Goal: Transaction & Acquisition: Subscribe to service/newsletter

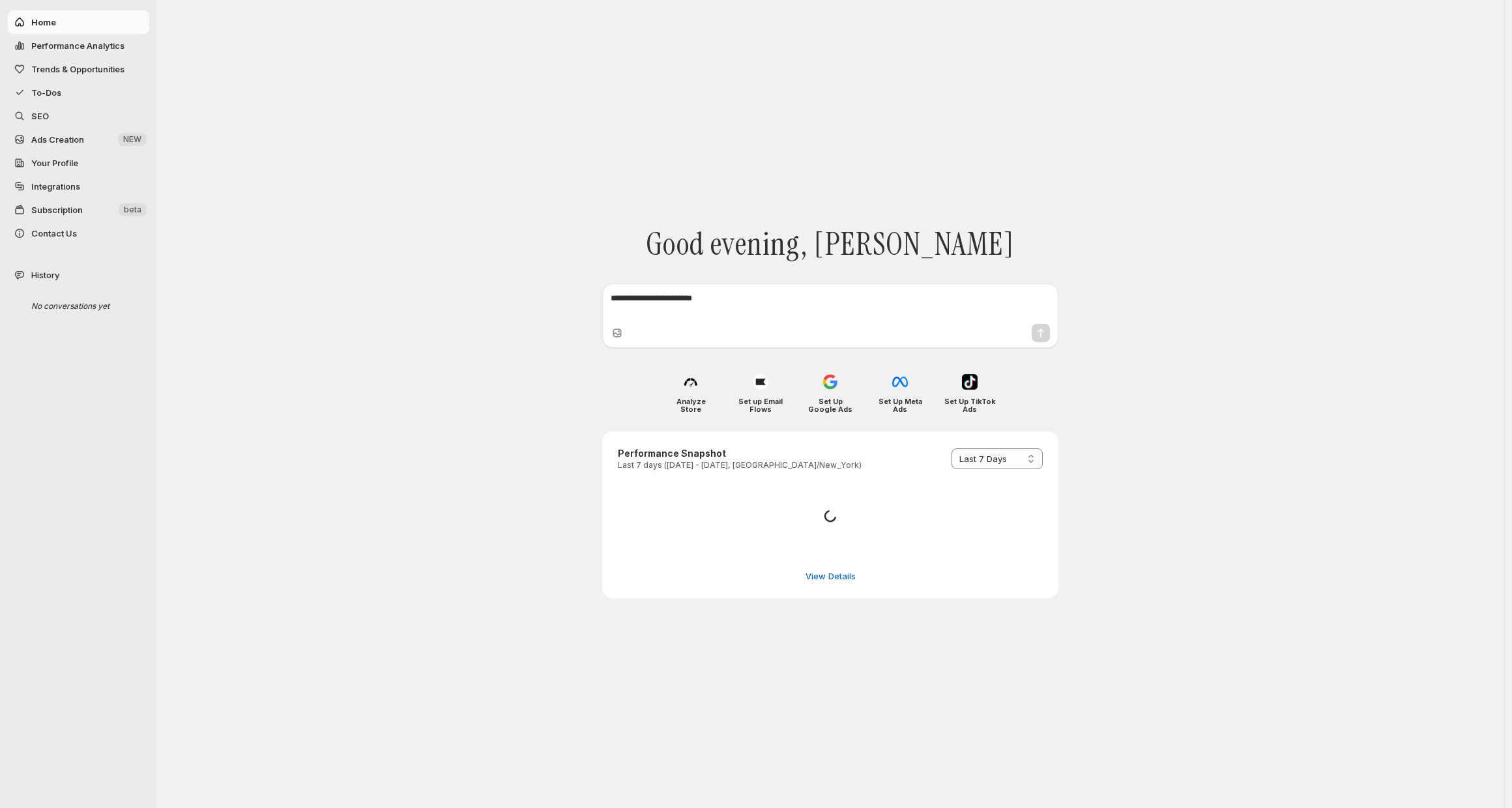
select select "*********"
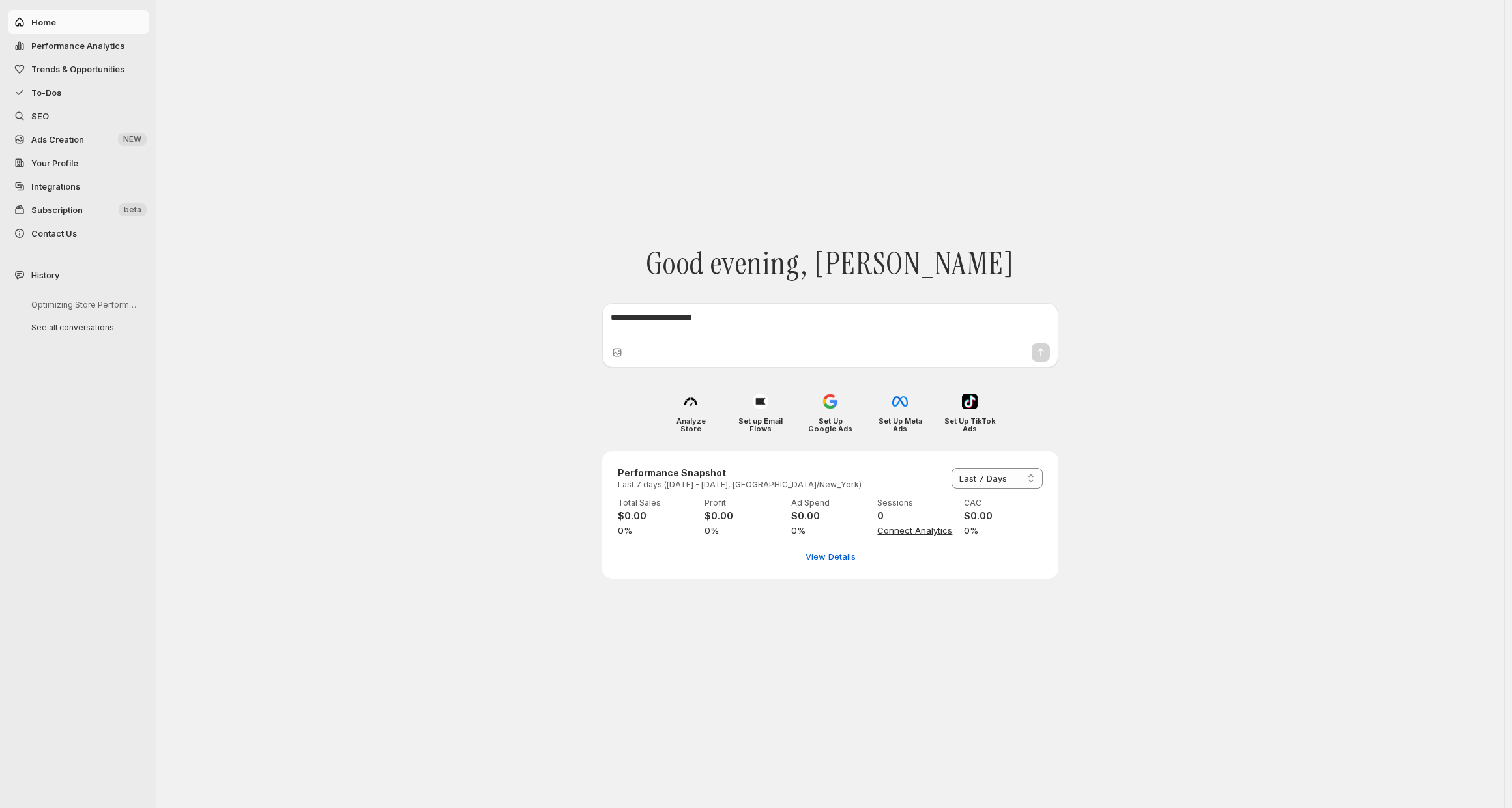
click at [666, 324] on textarea at bounding box center [829, 324] width 440 height 26
click at [690, 327] on textarea at bounding box center [829, 324] width 440 height 26
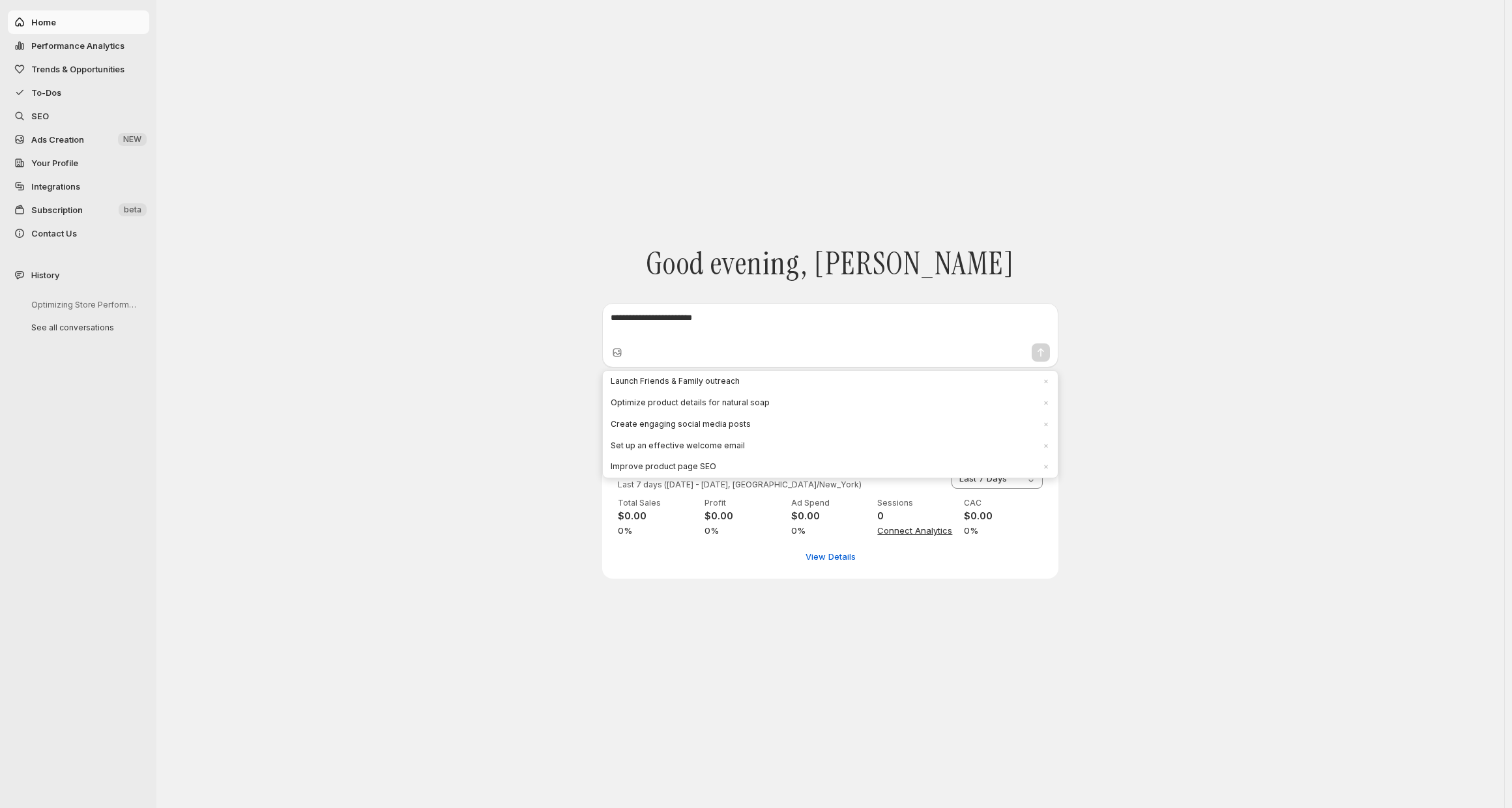
click at [651, 315] on textarea at bounding box center [829, 324] width 440 height 26
click at [697, 423] on span "Create engaging social media posts" at bounding box center [821, 423] width 424 height 11
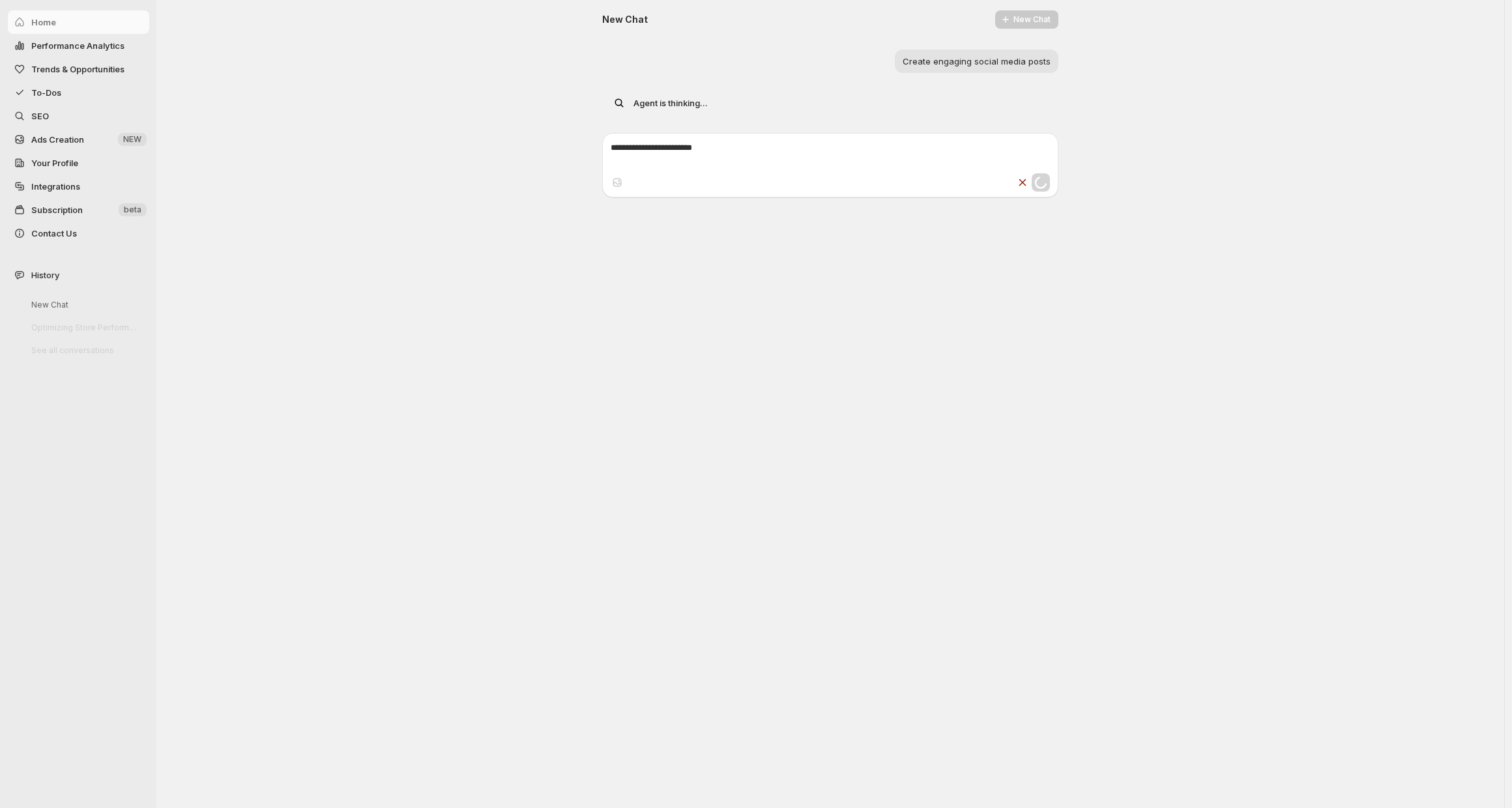
drag, startPoint x: 759, startPoint y: 347, endPoint x: 755, endPoint y: 335, distance: 12.6
click at [755, 335] on div "Choose how to select products for your blog articles Smart Selection AI picks t…" at bounding box center [830, 404] width 1348 height 808
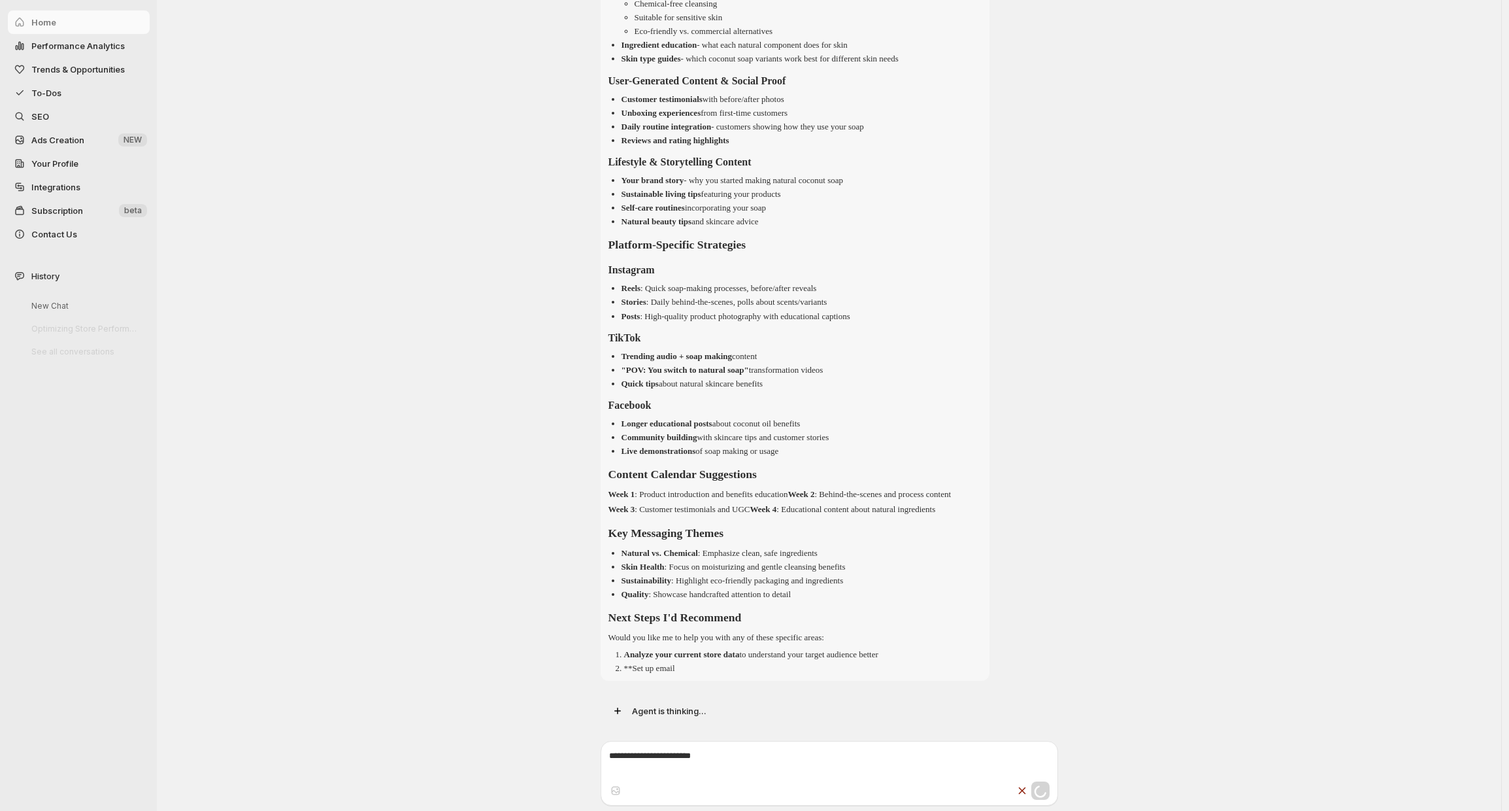
scroll to position [388, 0]
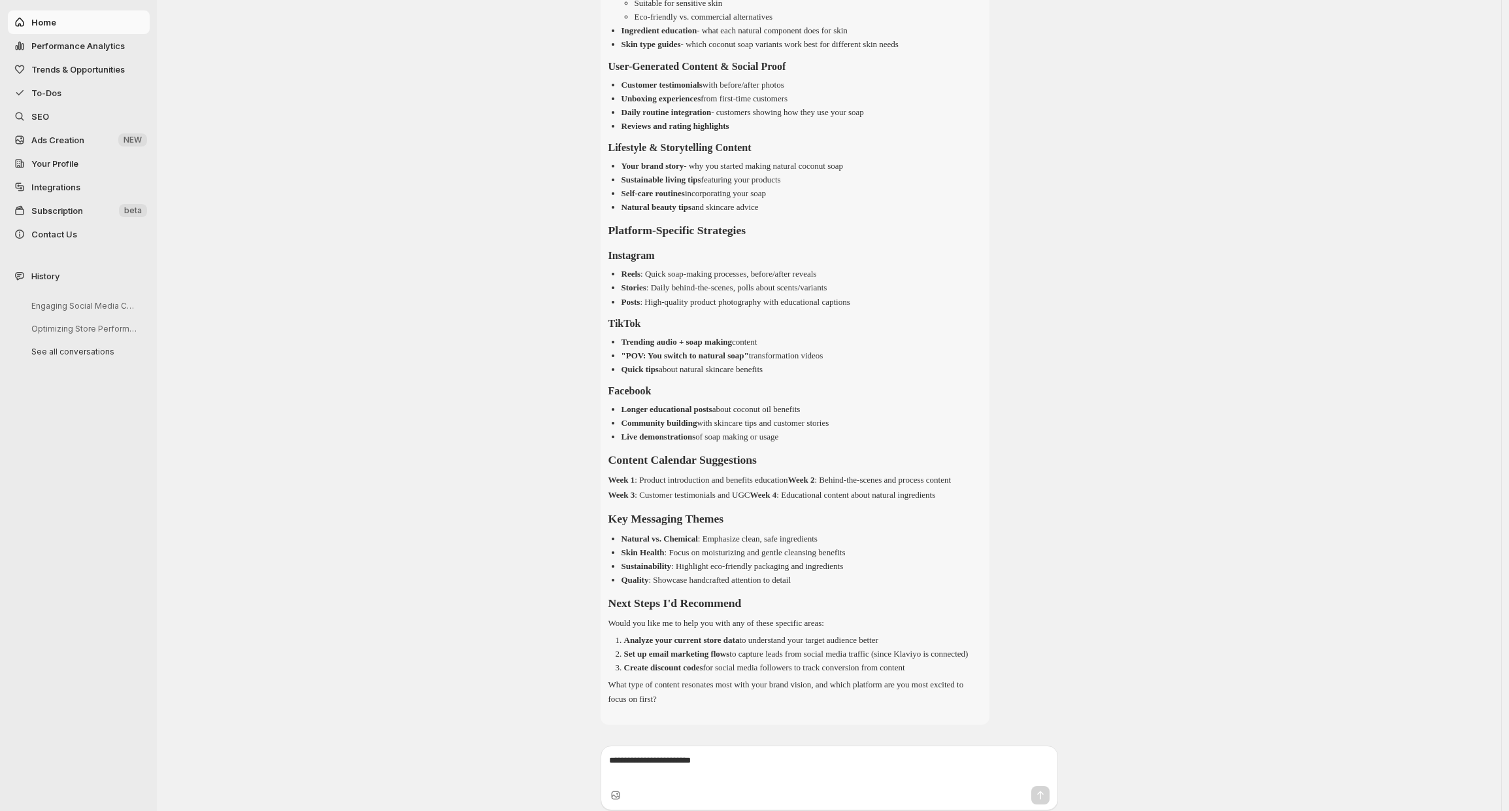
click at [315, 297] on div "Engaging Social Media Content Ideas New Chat Create engaging social media posts…" at bounding box center [829, 213] width 1345 height 1203
click at [82, 123] on link "SEO" at bounding box center [79, 117] width 142 height 24
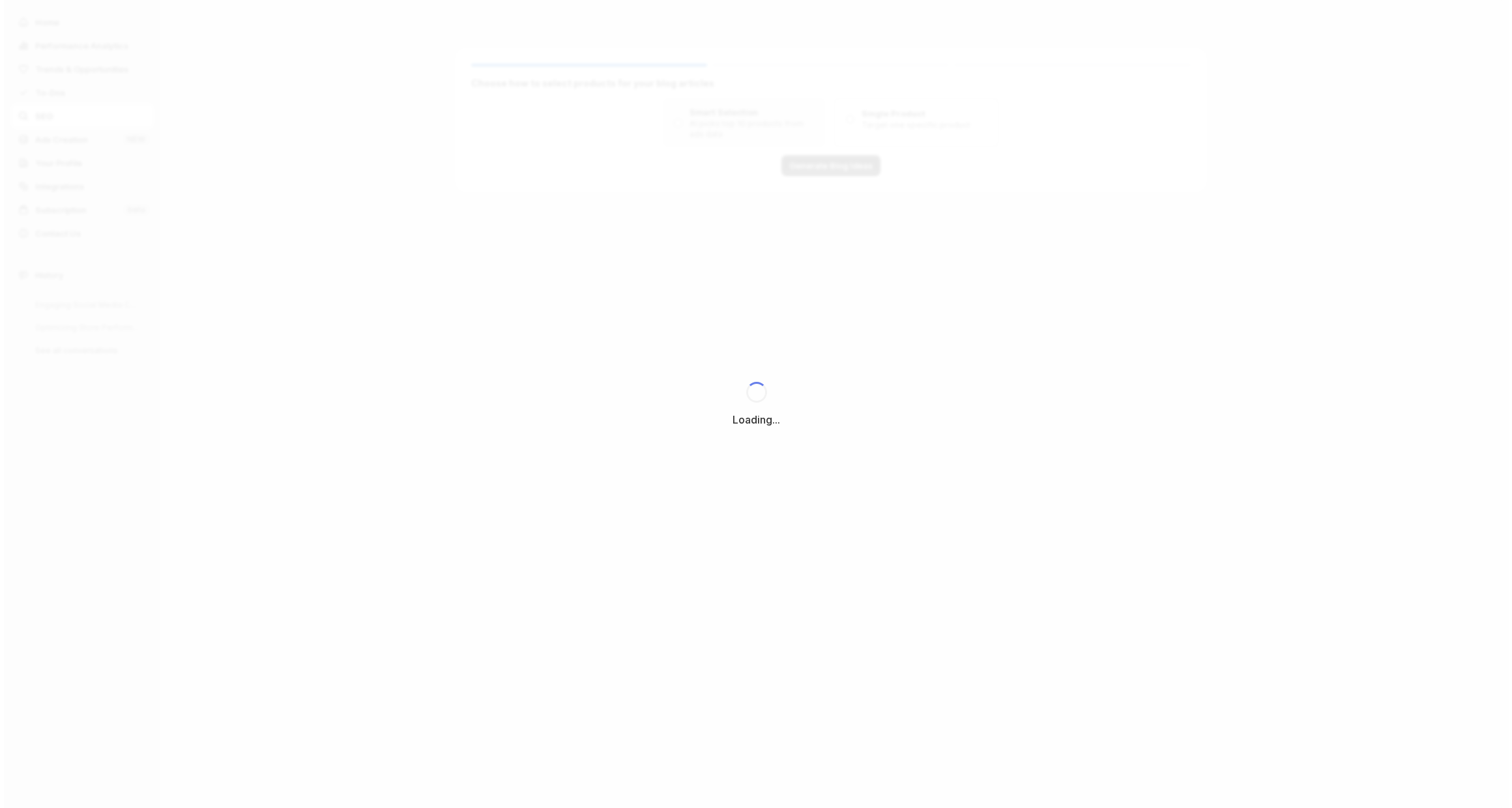
scroll to position [0, 0]
click at [76, 137] on div "Loading..." at bounding box center [756, 404] width 1512 height 808
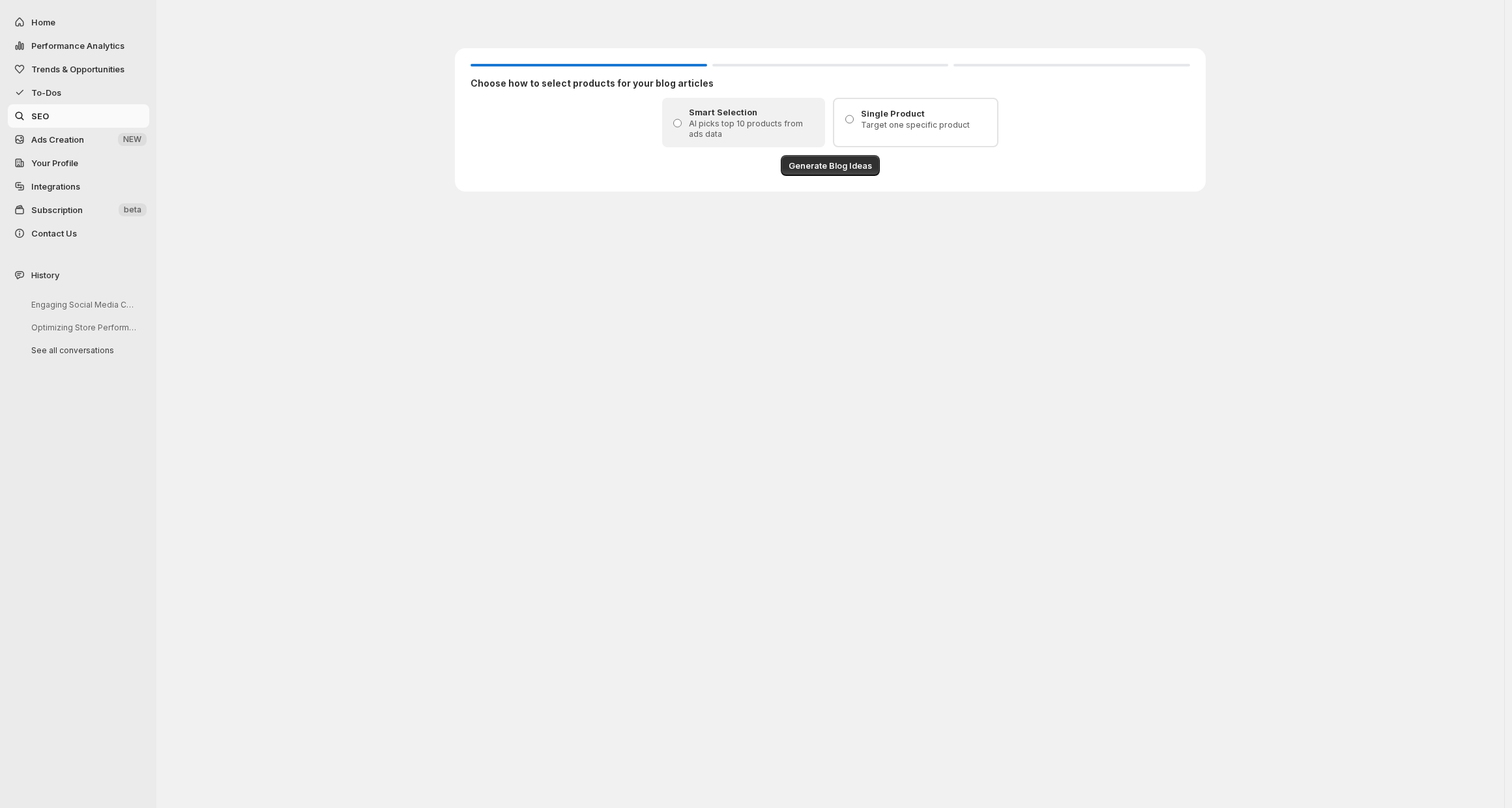
click at [52, 144] on span "Ads Creation" at bounding box center [73, 138] width 84 height 13
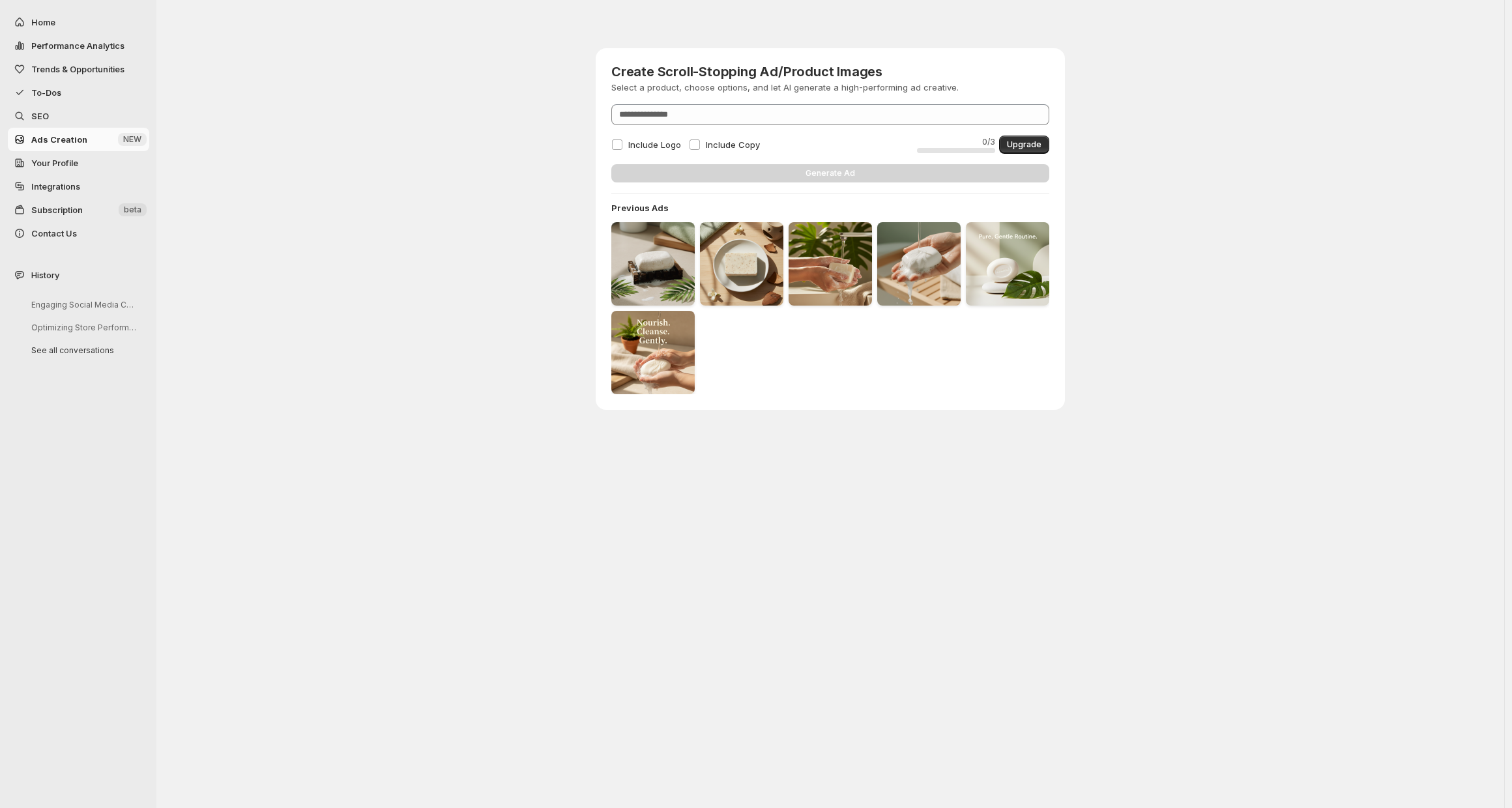
click at [507, 127] on div "Create Scroll-Stopping Ad/Product Images Select a product, choose options, and …" at bounding box center [830, 212] width 781 height 425
click at [1032, 146] on span "Upgrade" at bounding box center [1024, 144] width 35 height 10
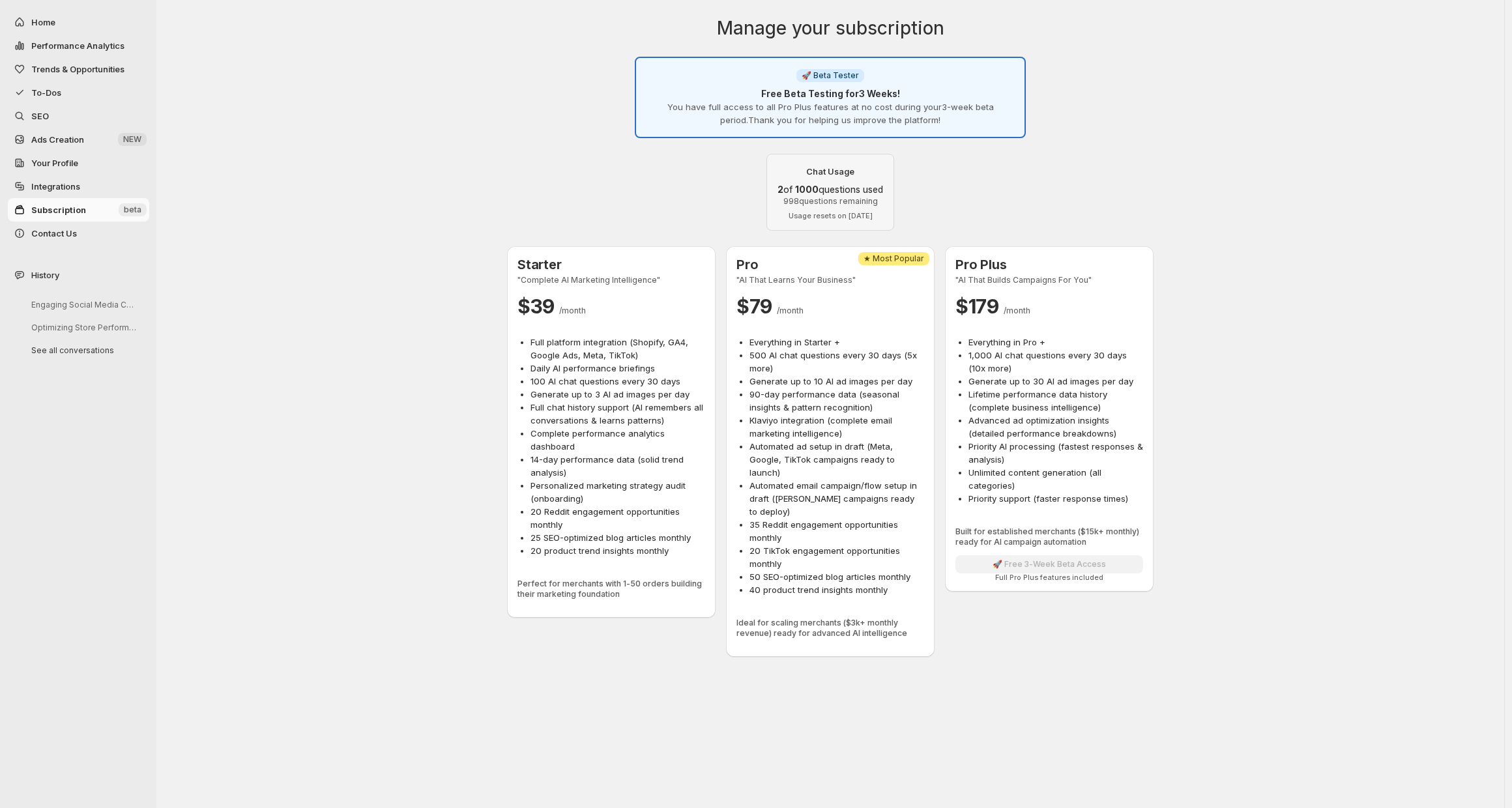
click at [381, 243] on div "Manage your subscription Info 🚀 Beta Tester Free Beta Testing for 3 Weeks ! You…" at bounding box center [830, 336] width 1348 height 673
